Goal: Information Seeking & Learning: Learn about a topic

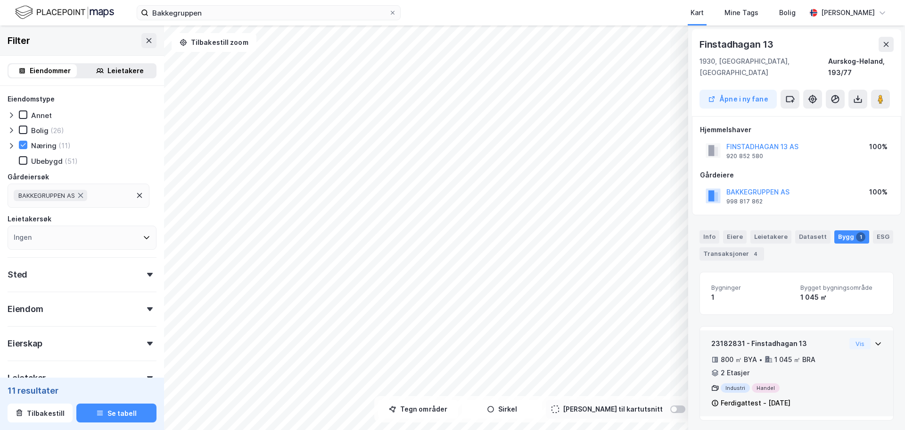
click at [875, 332] on div "23182831 - Finstadhagan 13 800 ㎡ BYA • 1 045 ㎡ BRA • 2 Etasjer Industri Handel …" at bounding box center [796, 373] width 193 height 86
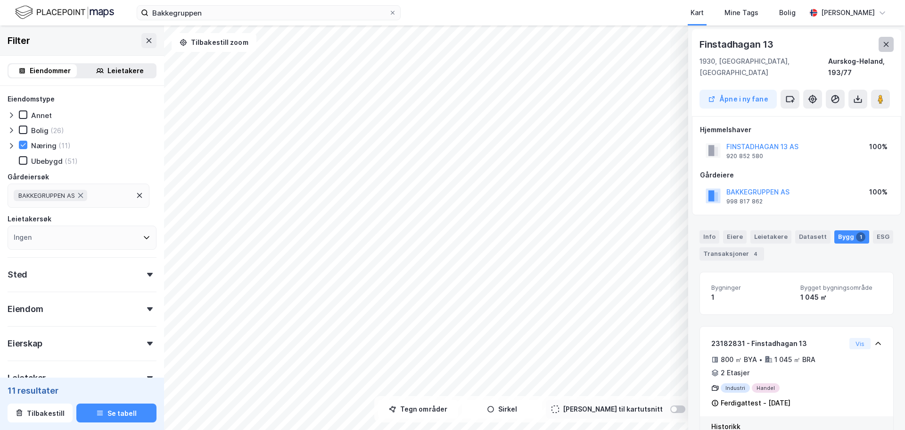
click at [884, 45] on icon at bounding box center [887, 45] width 8 height 8
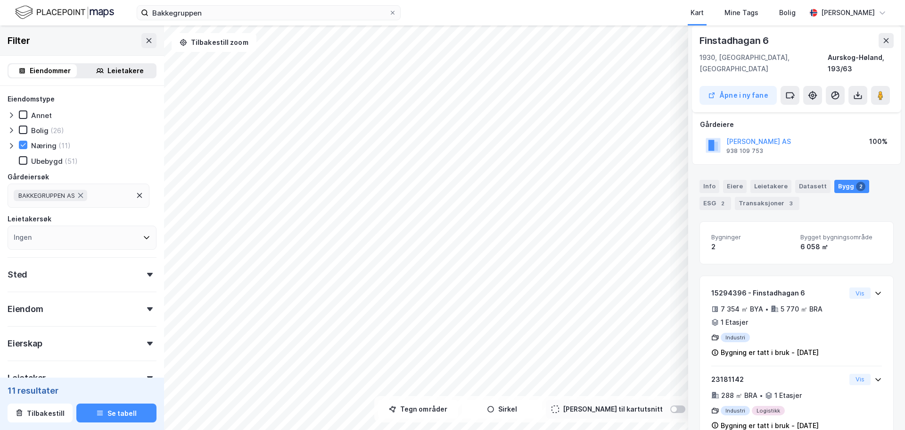
scroll to position [64, 0]
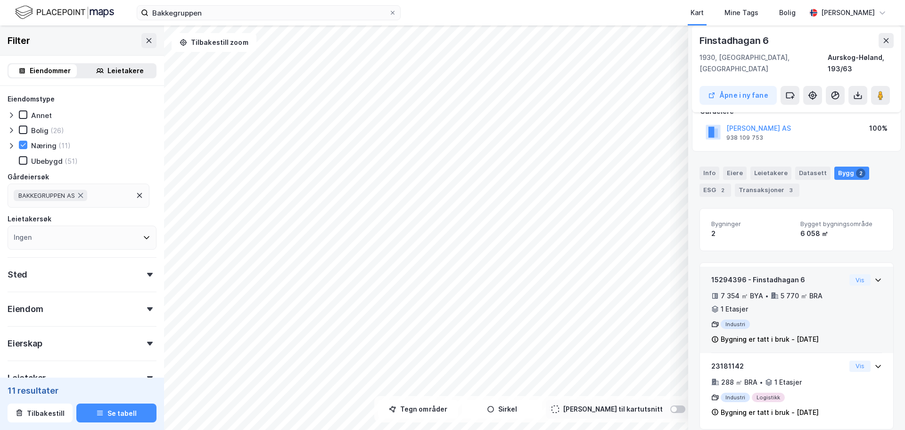
click at [876, 278] on icon at bounding box center [879, 279] width 6 height 3
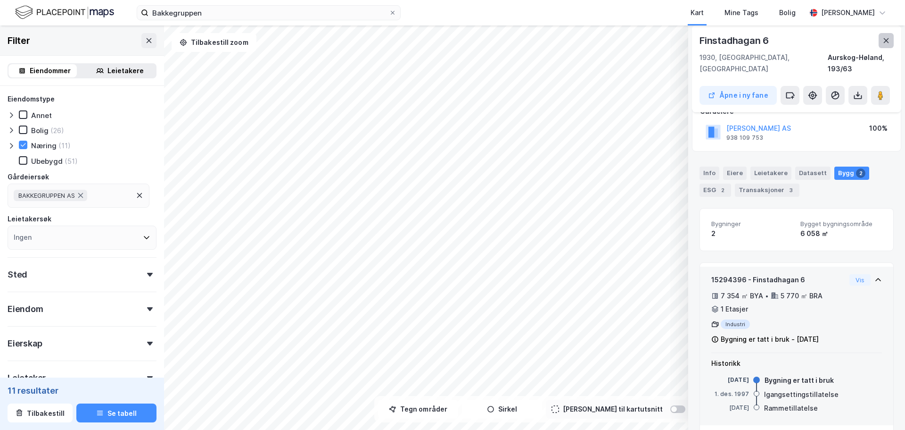
click at [886, 42] on icon at bounding box center [887, 41] width 8 height 8
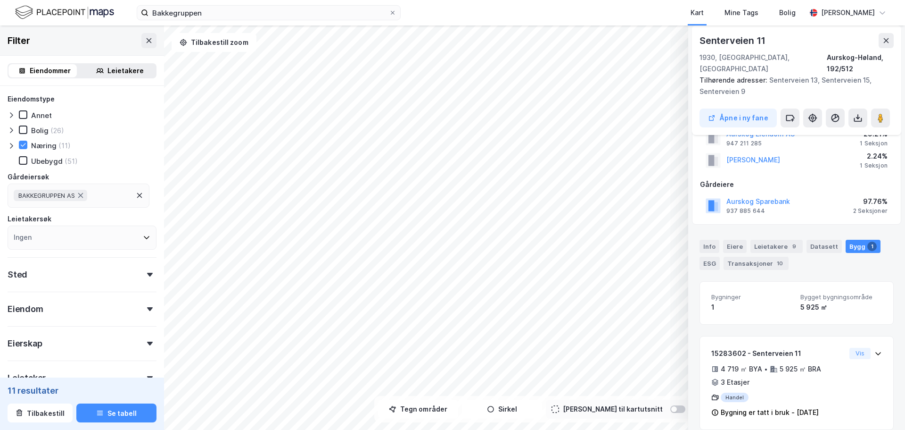
scroll to position [0, 0]
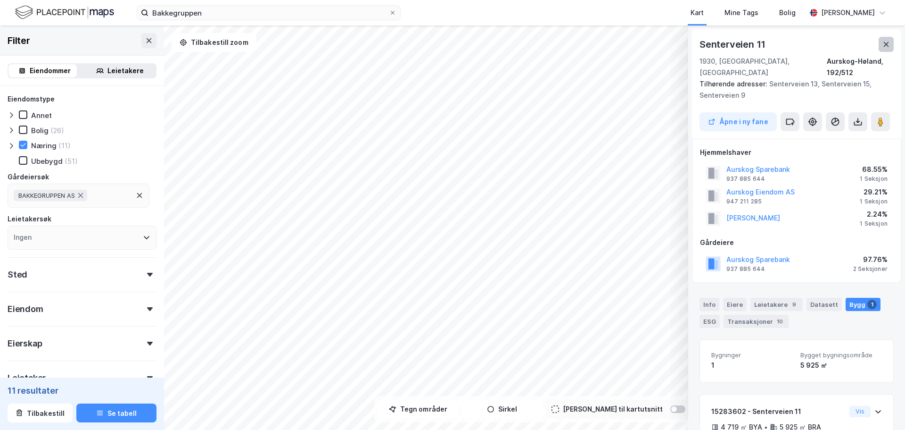
click at [885, 50] on button at bounding box center [886, 44] width 15 height 15
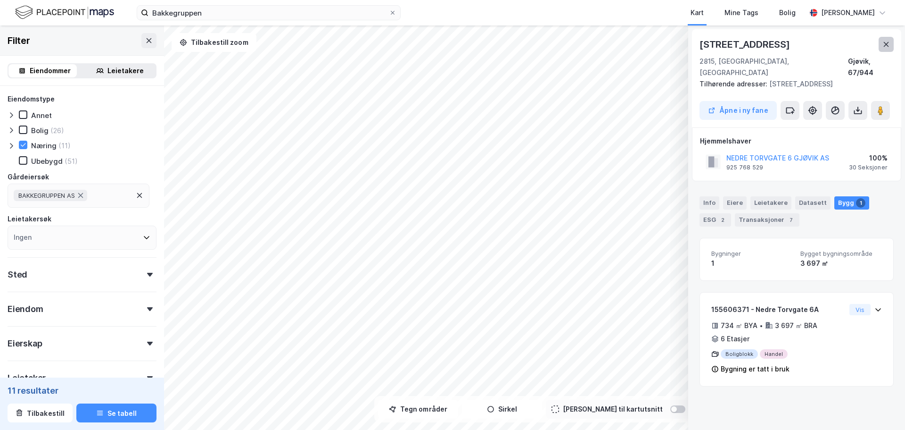
click at [891, 46] on button at bounding box center [886, 44] width 15 height 15
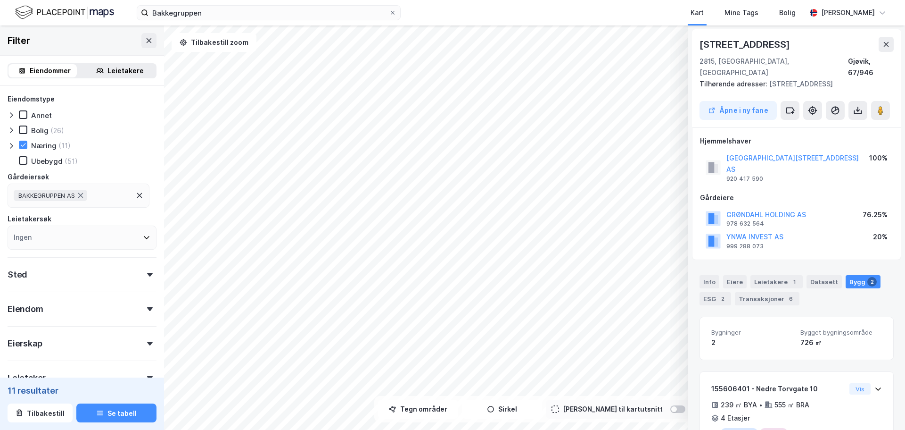
click at [892, 45] on button at bounding box center [886, 44] width 15 height 15
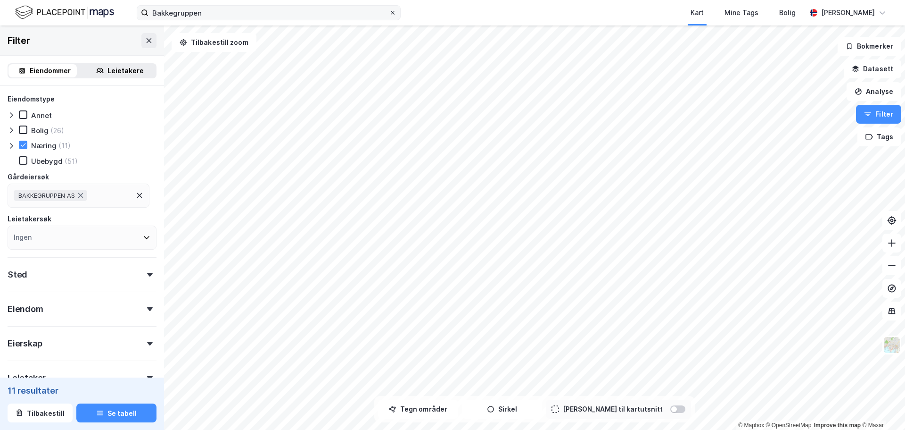
click at [390, 12] on icon at bounding box center [393, 13] width 6 height 6
click at [389, 12] on input "Bakkegruppen" at bounding box center [269, 13] width 241 height 14
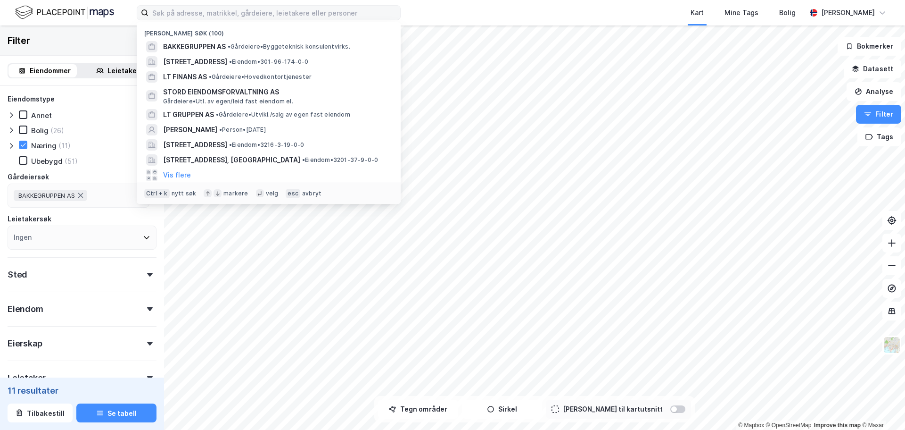
click at [502, 11] on div "Kart Mine Tags Bolig" at bounding box center [626, 12] width 360 height 25
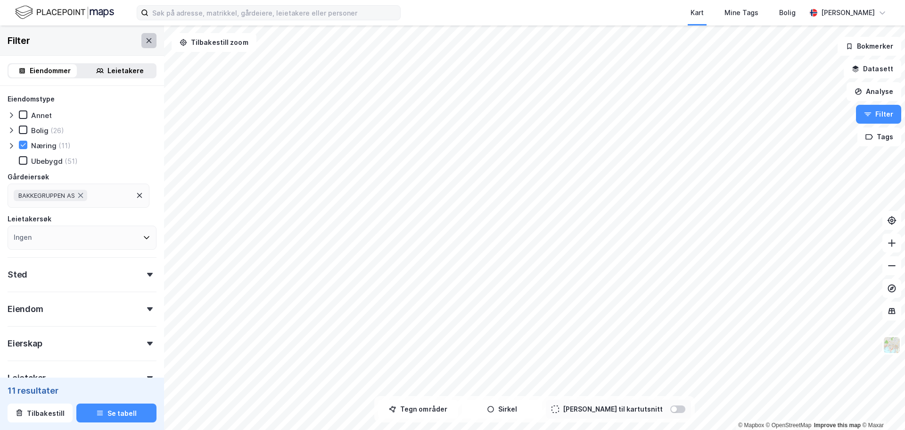
click at [145, 38] on icon at bounding box center [149, 41] width 8 height 8
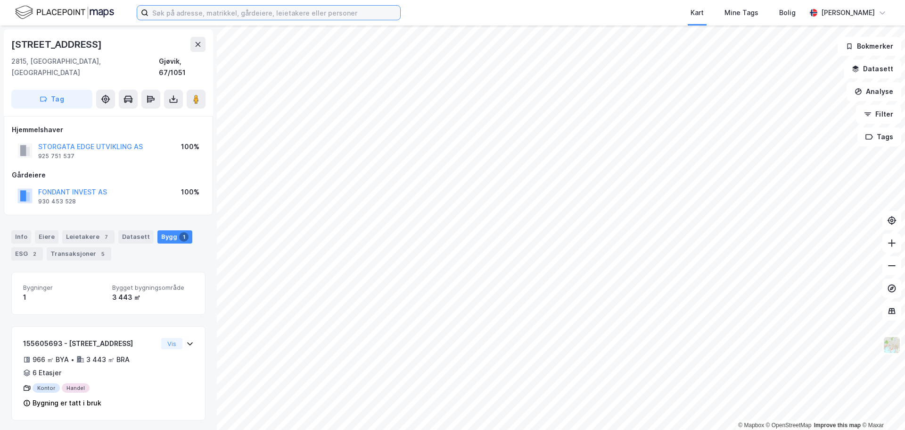
click at [203, 15] on input at bounding box center [275, 13] width 252 height 14
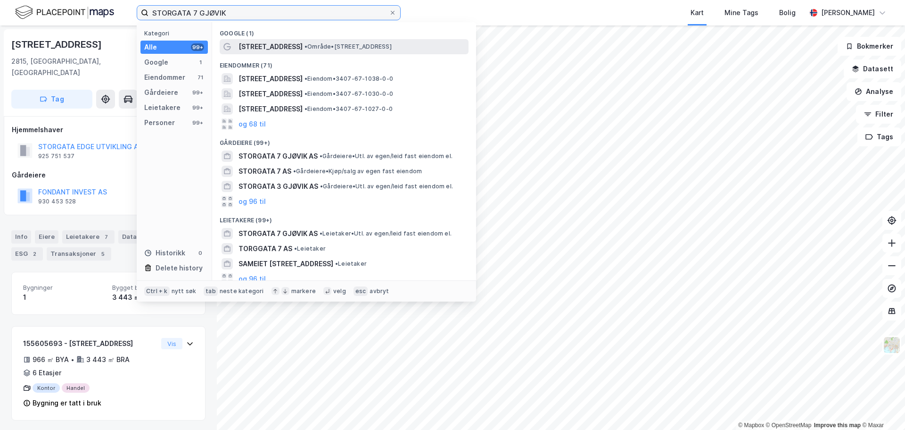
type input "STORGATA 7 GJØVIK"
click at [305, 49] on span "• Område • [STREET_ADDRESS]" at bounding box center [348, 47] width 87 height 8
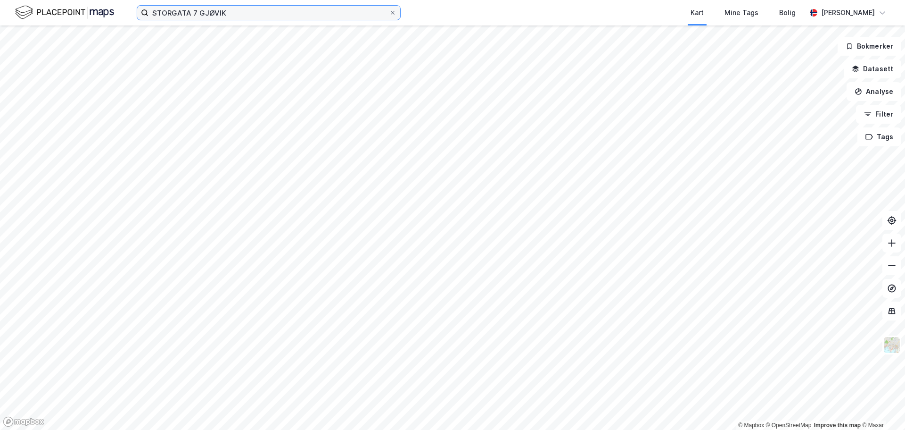
click at [297, 9] on input "STORGATA 7 GJØVIK" at bounding box center [269, 13] width 241 height 14
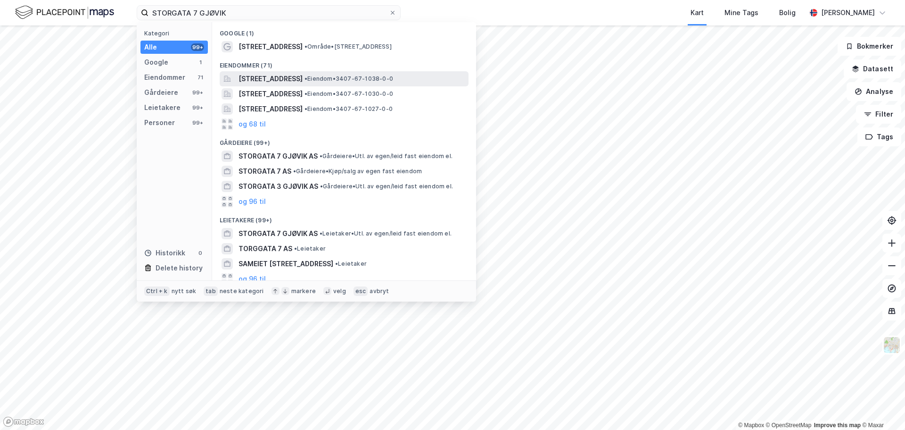
click at [303, 81] on span "[STREET_ADDRESS]" at bounding box center [271, 78] width 64 height 11
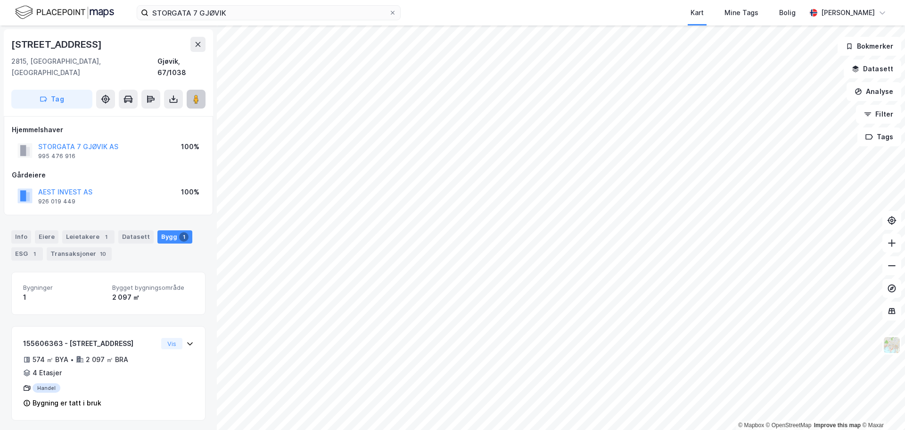
click at [201, 90] on button at bounding box center [196, 99] width 19 height 19
drag, startPoint x: 126, startPoint y: 177, endPoint x: 37, endPoint y: 181, distance: 89.7
click at [37, 184] on div "AEST INVEST AS 926 019 449 100%" at bounding box center [108, 195] width 193 height 23
copy button "AEST INVEST AS"
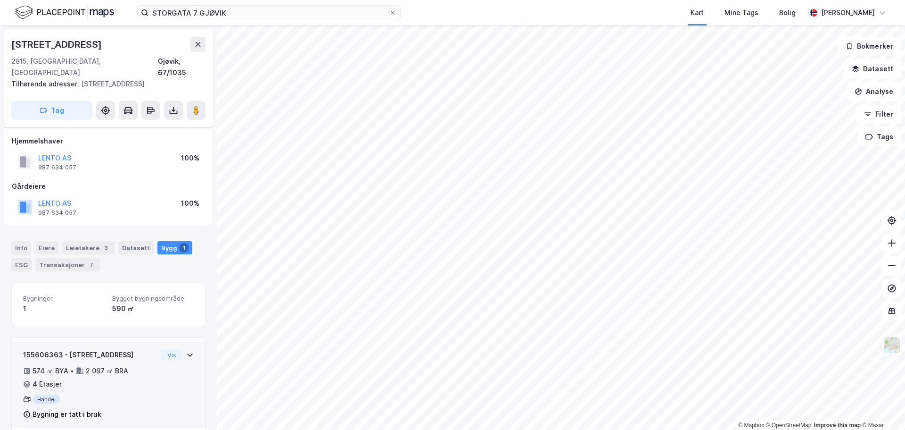
scroll to position [88, 0]
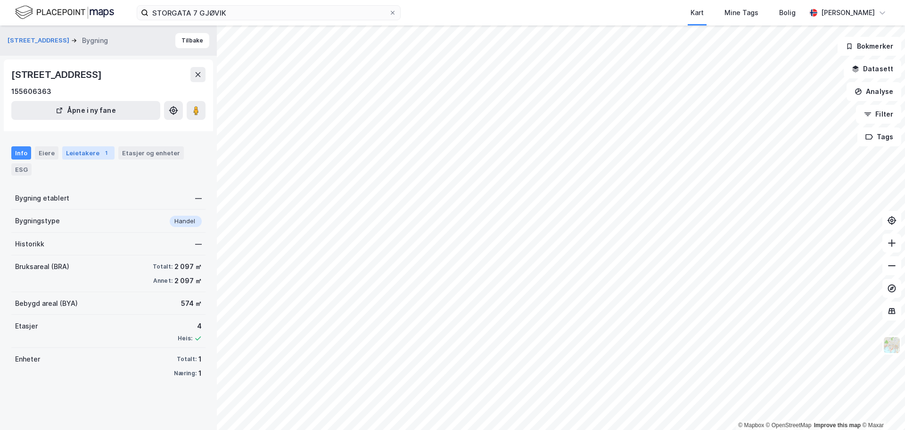
click at [91, 149] on div "Leietakere 1" at bounding box center [88, 152] width 52 height 13
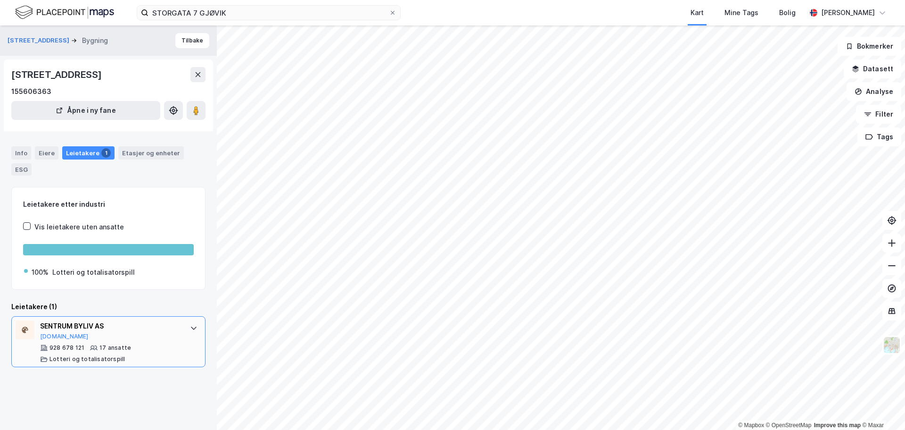
click at [186, 332] on div at bounding box center [193, 327] width 15 height 15
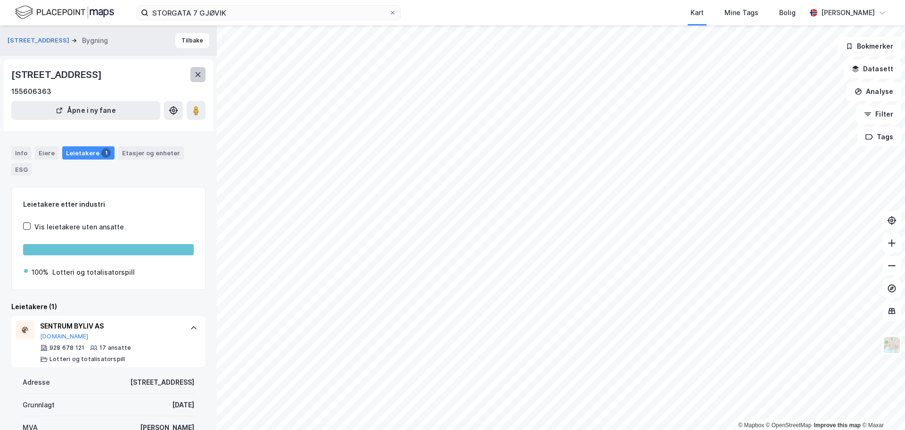
click at [204, 73] on button at bounding box center [198, 74] width 15 height 15
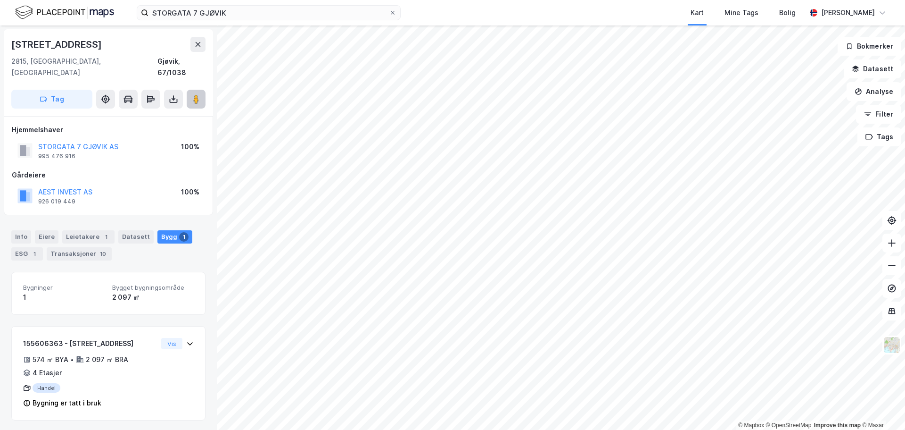
click at [194, 94] on image at bounding box center [196, 98] width 6 height 9
click at [20, 230] on div "Info" at bounding box center [21, 236] width 20 height 13
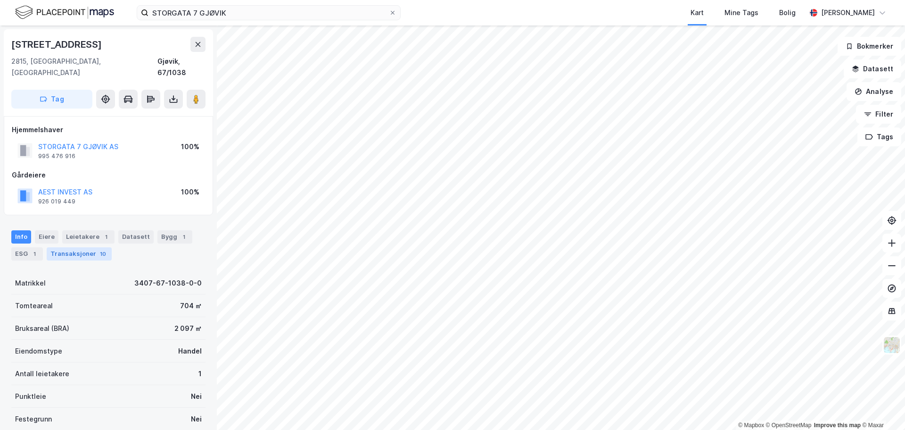
click at [82, 247] on div "Transaksjoner 10" at bounding box center [79, 253] width 65 height 13
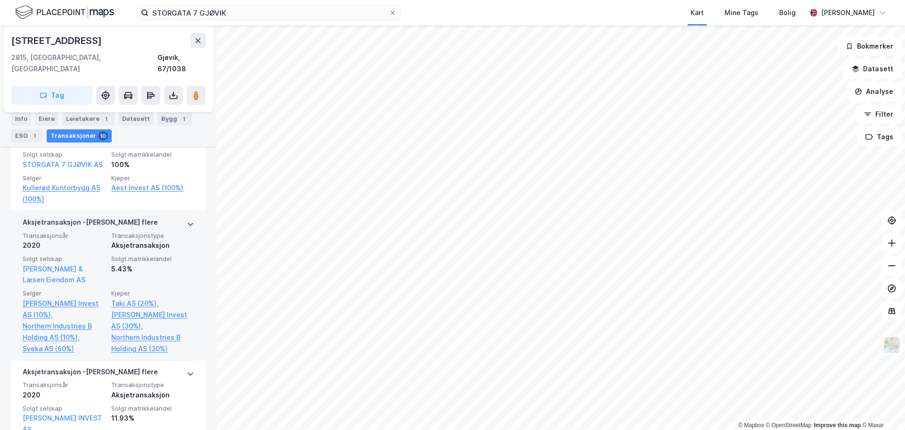
scroll to position [94, 0]
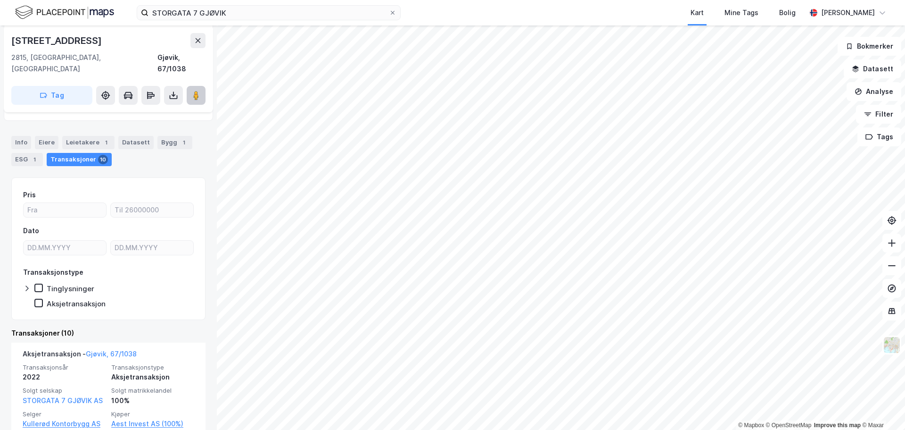
click at [200, 91] on icon at bounding box center [195, 95] width 9 height 9
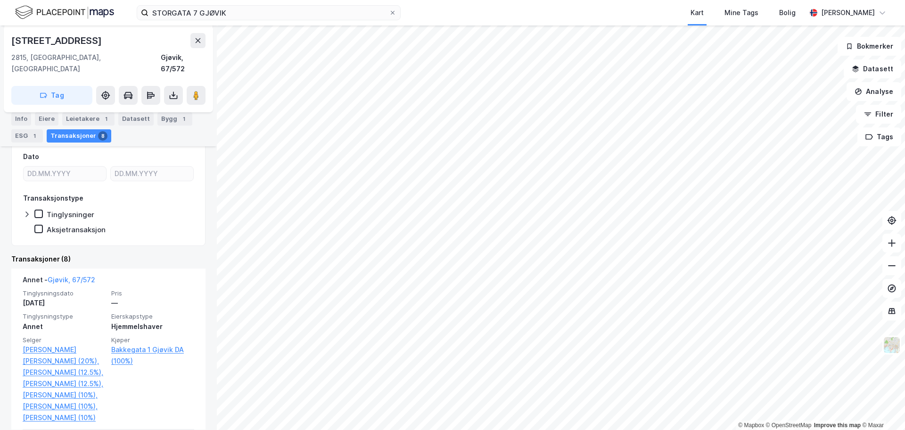
scroll to position [101, 0]
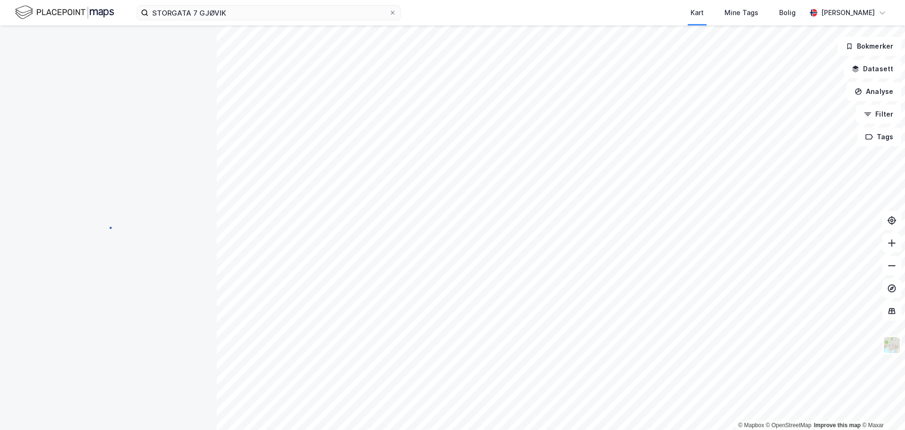
scroll to position [7, 0]
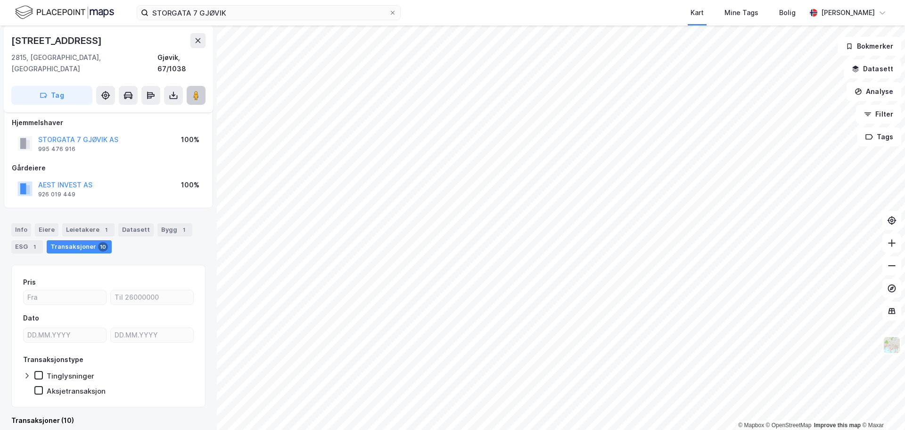
click at [202, 86] on button at bounding box center [196, 95] width 19 height 19
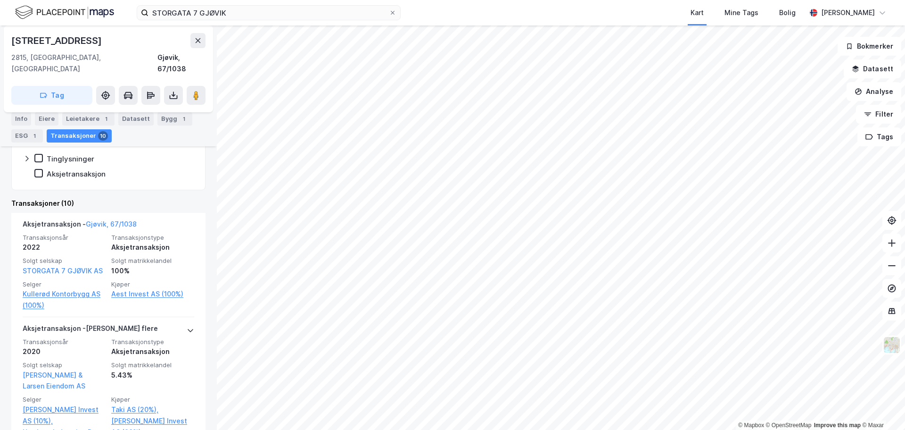
scroll to position [243, 0]
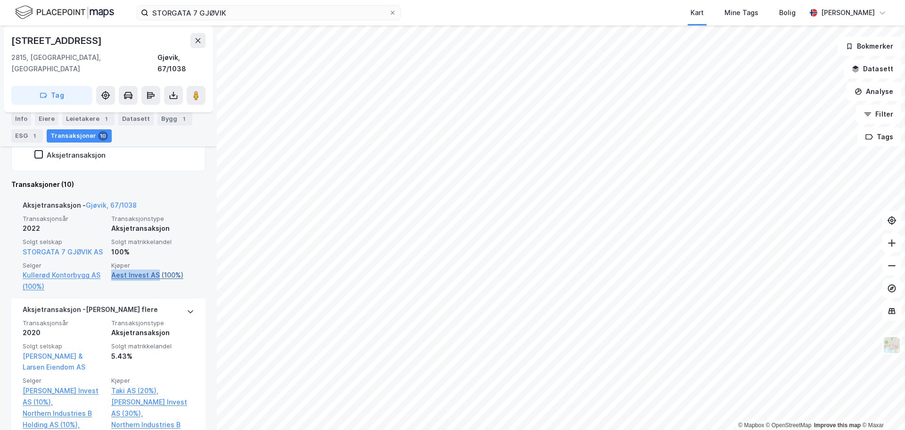
drag, startPoint x: 105, startPoint y: 266, endPoint x: 154, endPoint y: 267, distance: 49.1
click at [154, 267] on div "Transaksjonsår 2022 Transaksjonstype Aksjetransaksjon Solgt [STREET_ADDRESS] AS…" at bounding box center [109, 253] width 172 height 77
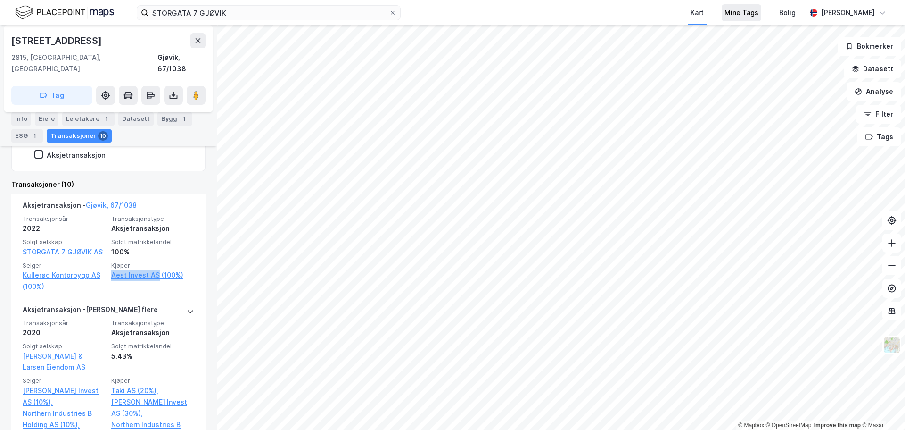
copy link "Aest Invest AS"
